Goal: Information Seeking & Learning: Learn about a topic

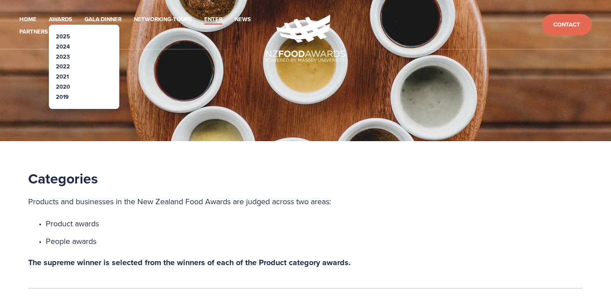
click at [61, 17] on link "Awards" at bounding box center [60, 20] width 23 height 10
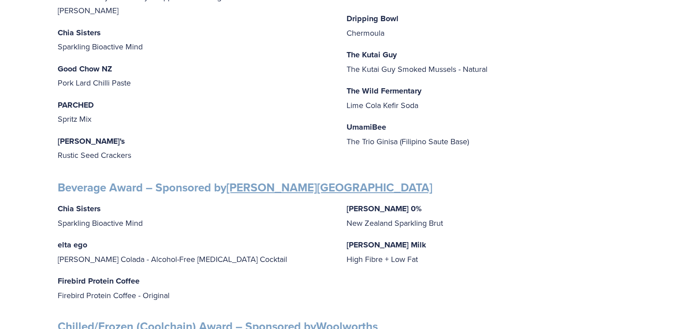
scroll to position [352, 0]
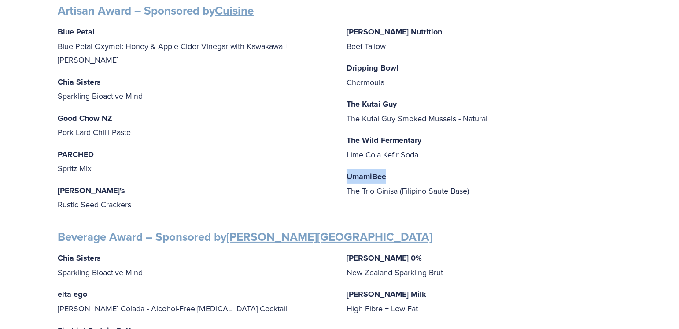
drag, startPoint x: 387, startPoint y: 171, endPoint x: 345, endPoint y: 169, distance: 42.3
click at [345, 169] on div "Blue Petal Blue Petal Oxymel: Honey & Apple Cider Vinegar with Kawakawa + Ginge…" at bounding box center [340, 119] width 564 height 188
copy strong "UmamiBee"
click at [523, 133] on p "The Wild Fermentary Lime Cola Kefir Soda" at bounding box center [484, 147] width 275 height 28
